Goal: Communication & Community: Answer question/provide support

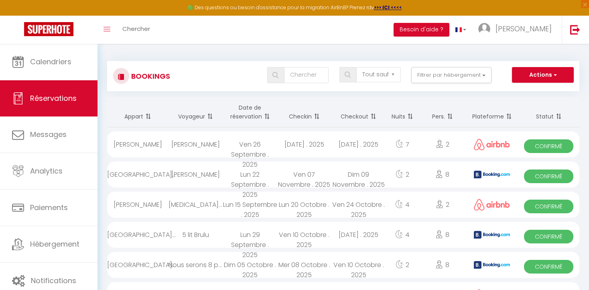
select select "not_cancelled"
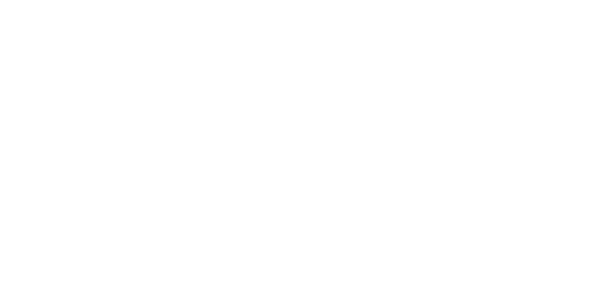
select select "not_cancelled"
select select
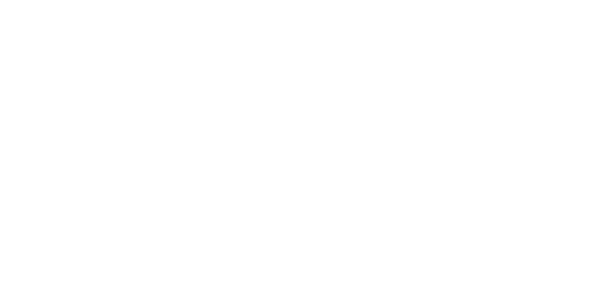
select select
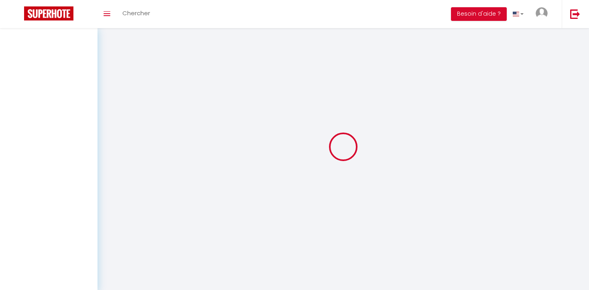
select select
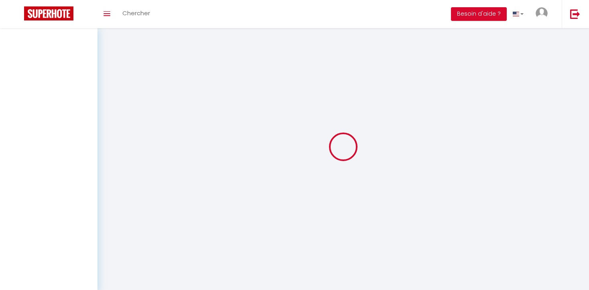
select select
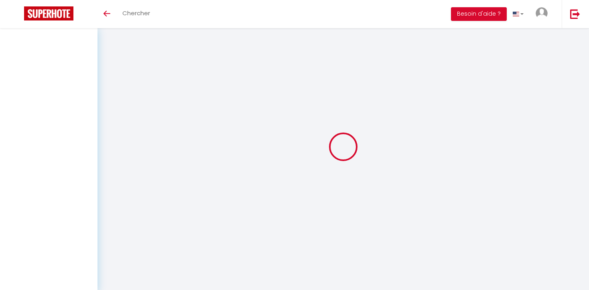
select select
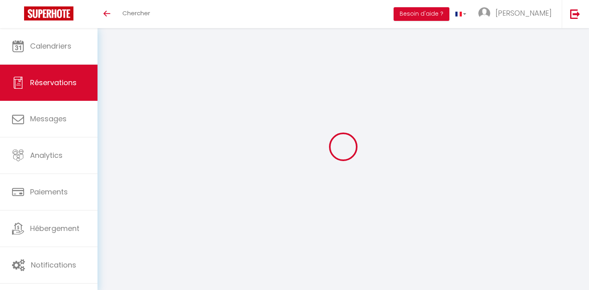
select select
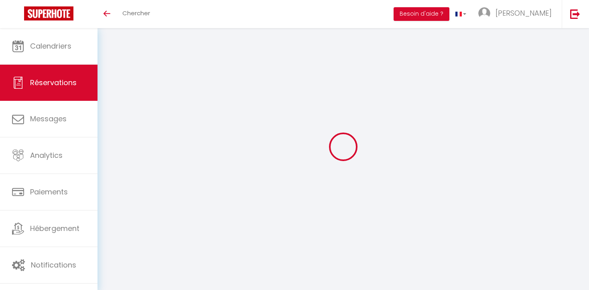
select select
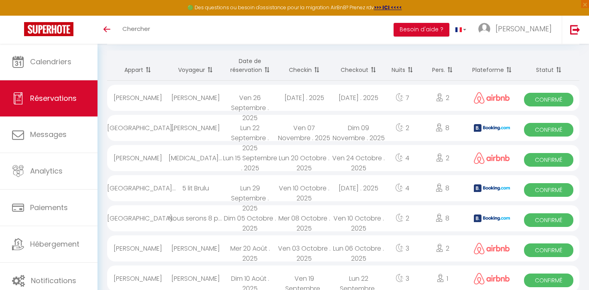
scroll to position [49, 0]
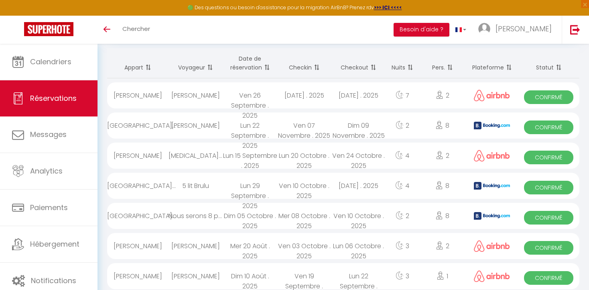
click at [148, 187] on div "[GEOGRAPHIC_DATA]..." at bounding box center [137, 186] width 61 height 26
select select "OK"
select select "1"
select select "0"
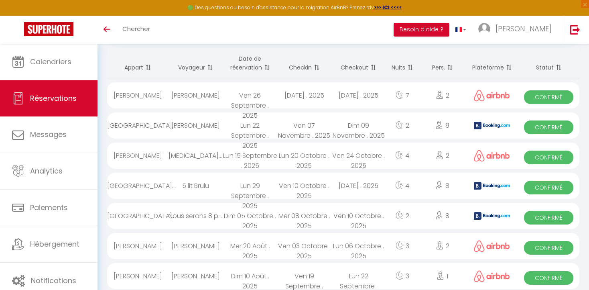
select select "1"
select select
select select "41156"
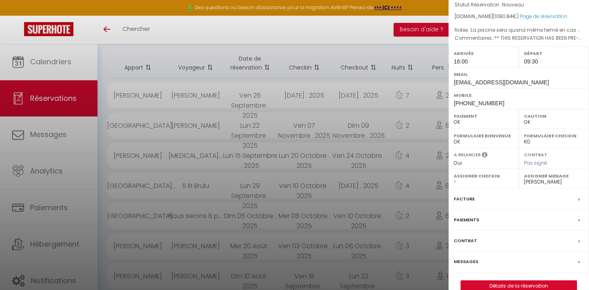
scroll to position [96, 0]
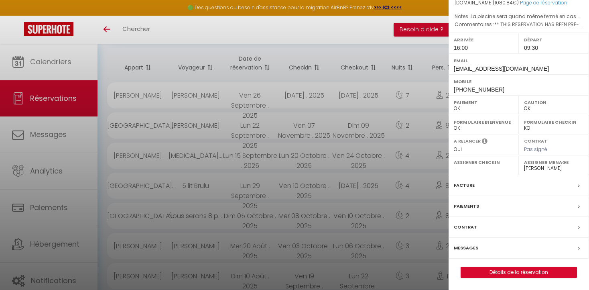
click at [465, 204] on label "Paiements" at bounding box center [466, 206] width 25 height 8
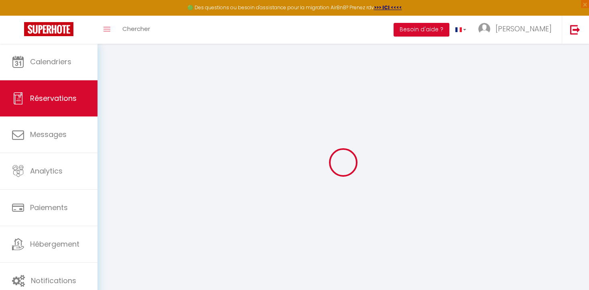
select select
checkbox input "false"
type optionnels0 "La piscine sera quand même fermé en cas de beau temps ?"
type textarea "** THIS RESERVATION HAS BEEN PRE-PAID ** Reservation has a cancellation grace p…"
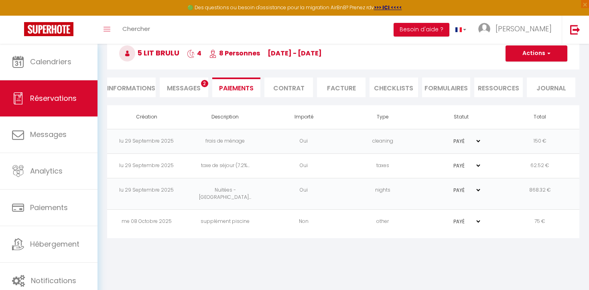
scroll to position [44, 0]
click at [186, 89] on span "Messages" at bounding box center [184, 87] width 34 height 9
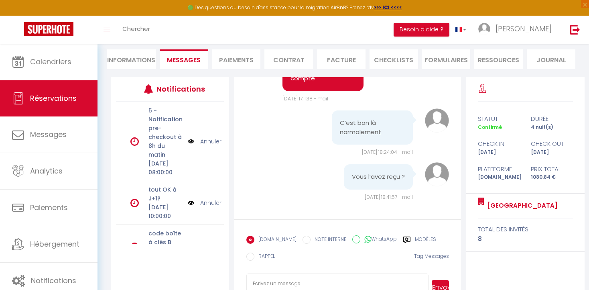
scroll to position [98, 0]
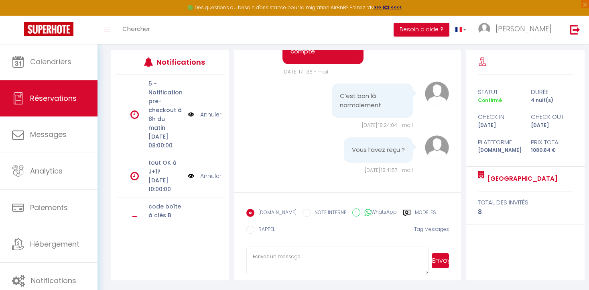
click at [254, 256] on textarea at bounding box center [337, 260] width 182 height 28
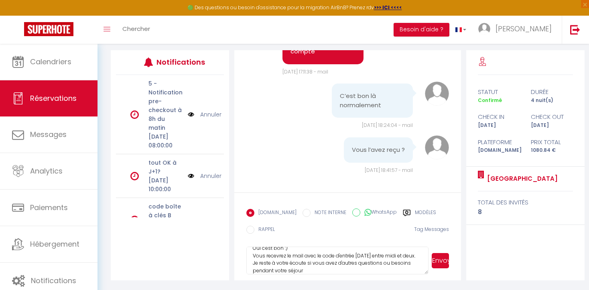
scroll to position [16, 0]
type textarea "Oui c'est bon :) Vous recevrez le mail avec le code d'entrée demain entre midi …"
click at [438, 262] on button "Envoyer" at bounding box center [440, 260] width 17 height 15
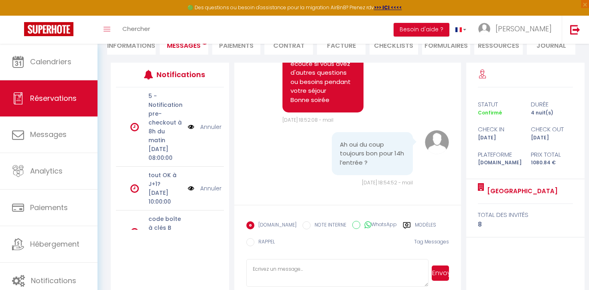
scroll to position [3374, 0]
click at [254, 270] on textarea at bounding box center [337, 273] width 182 height 28
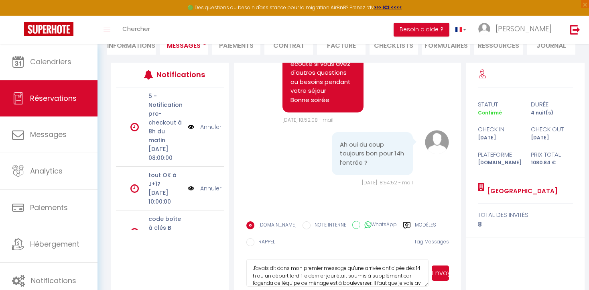
scroll to position [8, 0]
click at [332, 283] on textarea "J'avais dit dans mon premier message qu'une arrivée anticipée dès 14 h ou un dé…" at bounding box center [337, 273] width 182 height 28
click at [384, 282] on textarea "J'avais dit dans mon premier message qu'une arrivée anticipée dès 14 h ou un dé…" at bounding box center [337, 273] width 182 height 28
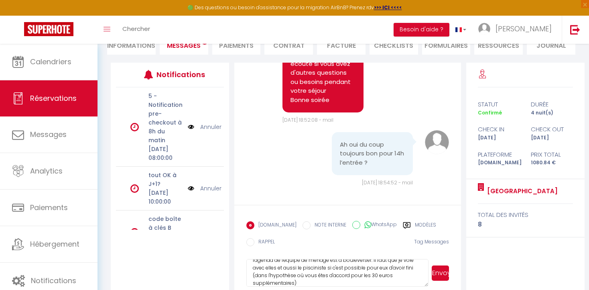
scroll to position [23, 0]
click at [255, 276] on textarea "J'avais dit dans mon premier message qu'une arrivée anticipée dès 14 h ou un dé…" at bounding box center [337, 273] width 182 height 28
click at [297, 282] on textarea "J'avais dit dans mon premier message qu'une arrivée anticipée dès 14 h ou un dé…" at bounding box center [337, 273] width 182 height 28
type textarea "J'avais dit dans mon premier message qu'une arrivée anticipée dès 14 h ou un dé…"
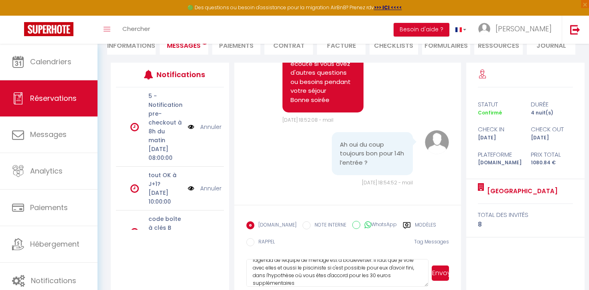
click at [438, 271] on button "Envoyer" at bounding box center [440, 272] width 17 height 15
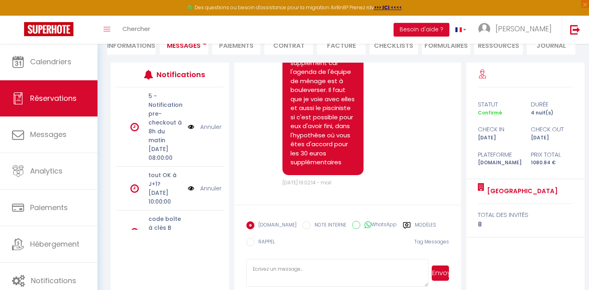
scroll to position [3556, 0]
click at [253, 270] on textarea at bounding box center [337, 273] width 182 height 28
click at [361, 270] on textarea "Il y a d'autres voyageurs le matin même et il fut plusieurs heures pour l'équip…" at bounding box center [337, 273] width 182 height 28
click at [302, 276] on textarea "Il y a d'autres voyageurs le matin même et il faut plusieurs heures pour l'équi…" at bounding box center [337, 273] width 182 height 28
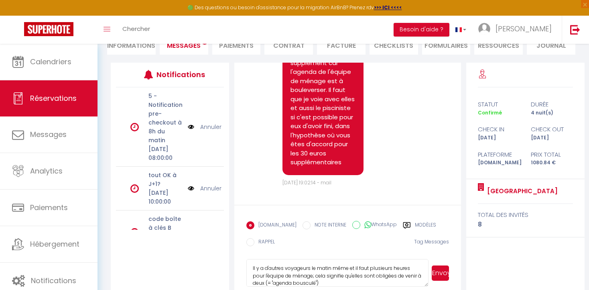
scroll to position [8, 0]
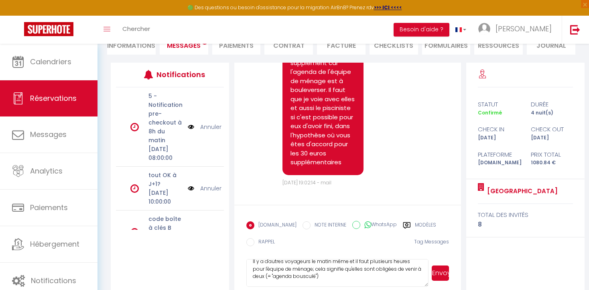
drag, startPoint x: 291, startPoint y: 284, endPoint x: 299, endPoint y: 284, distance: 7.2
click at [299, 284] on textarea "Il y a d'autres voyageurs le matin même et il faut plusieurs heures pour l'équi…" at bounding box center [337, 273] width 182 height 28
click at [423, 269] on textarea "Il y a d'autres voyageurs le matin même et il faut plusieurs heures pour l'équi…" at bounding box center [337, 273] width 182 height 28
type textarea "Il y a d'autres voyageurs le matin même et il faut plusieurs heures pour l'équi…"
click at [438, 271] on button "Envoyer" at bounding box center [440, 272] width 17 height 15
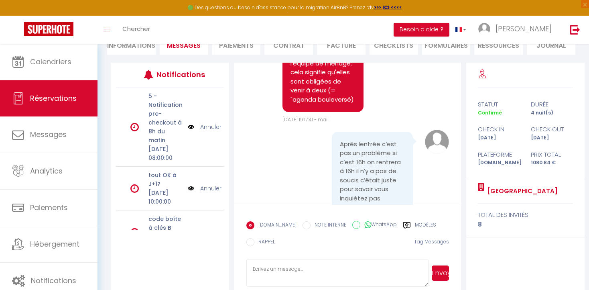
scroll to position [3797, 0]
